Goal: Task Accomplishment & Management: Manage account settings

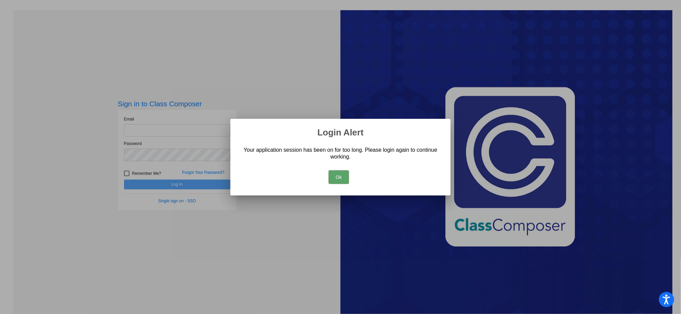
click at [343, 179] on button "Ok" at bounding box center [339, 177] width 20 height 14
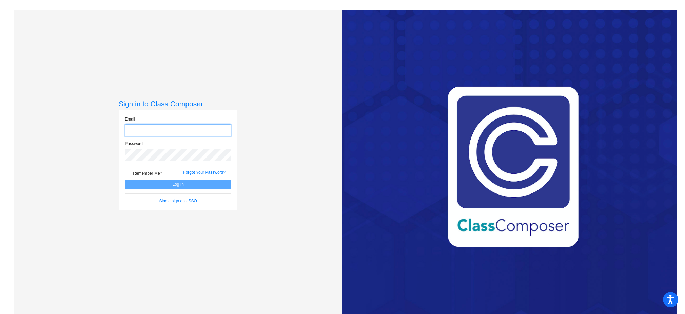
click at [155, 128] on input "email" at bounding box center [178, 130] width 106 height 13
type input "d"
type input "[EMAIL_ADDRESS][DOMAIN_NAME]"
click at [125, 179] on button "Log In" at bounding box center [178, 184] width 106 height 10
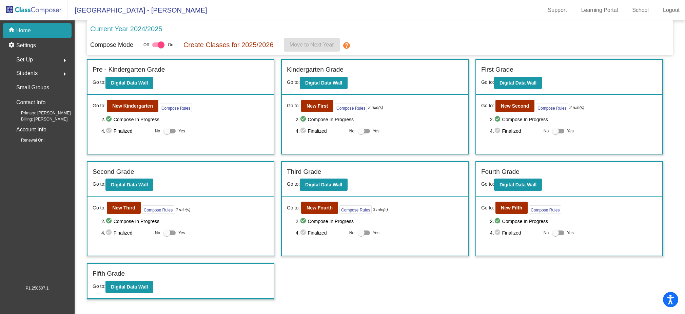
click at [37, 59] on div "Set Up arrow_right" at bounding box center [39, 60] width 65 height 14
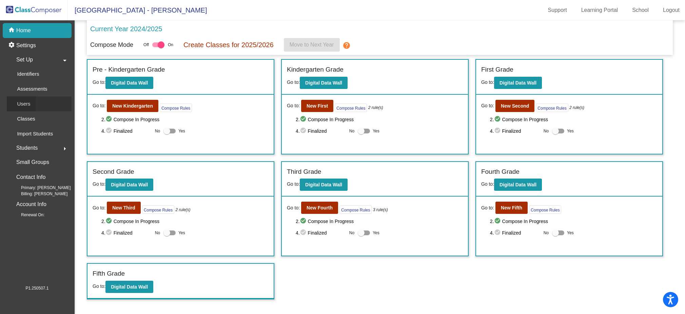
click at [23, 105] on p "Users" at bounding box center [23, 104] width 13 height 8
